Goal: Navigation & Orientation: Find specific page/section

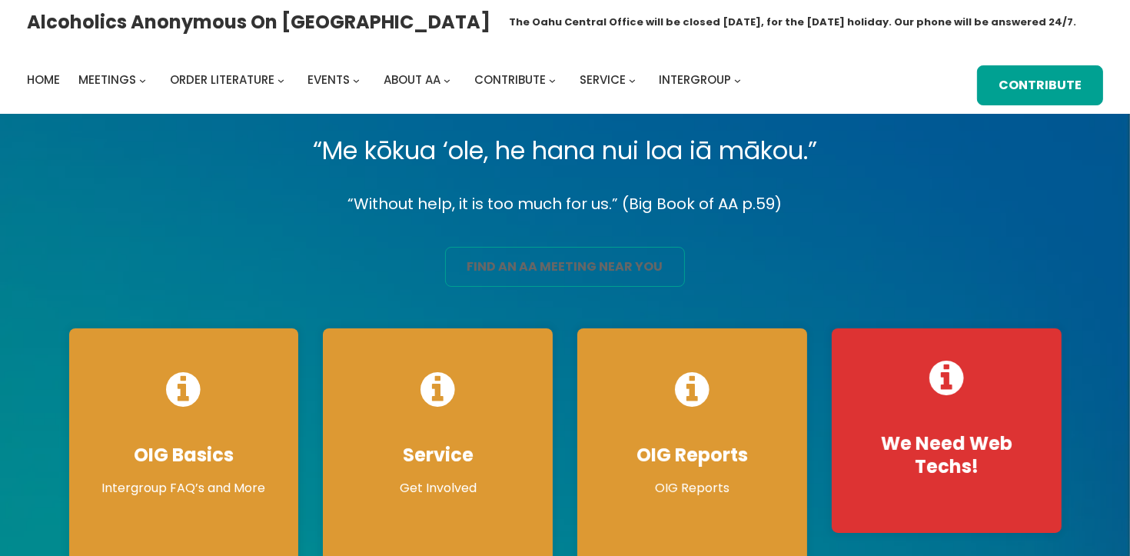
click at [519, 269] on link "find an aa meeting near you" at bounding box center [564, 267] width 239 height 40
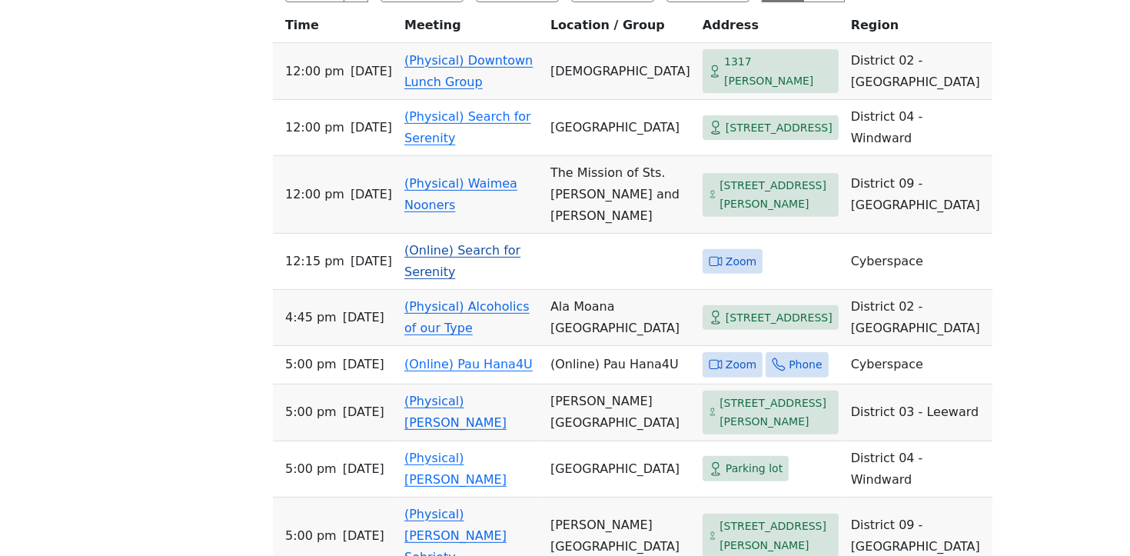
scroll to position [631, 0]
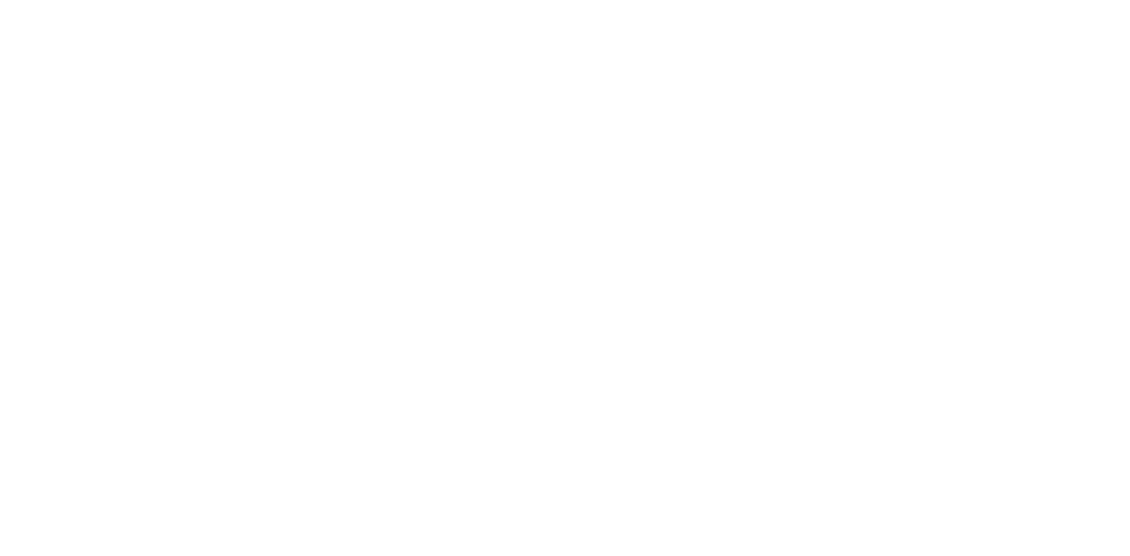
scroll to position [399, 0]
